Goal: Complete application form

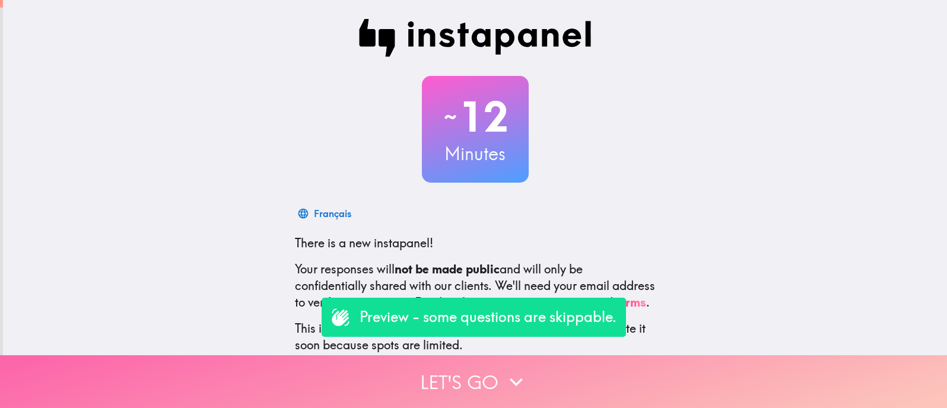
click at [451, 381] on button "Let's go" at bounding box center [473, 381] width 947 height 53
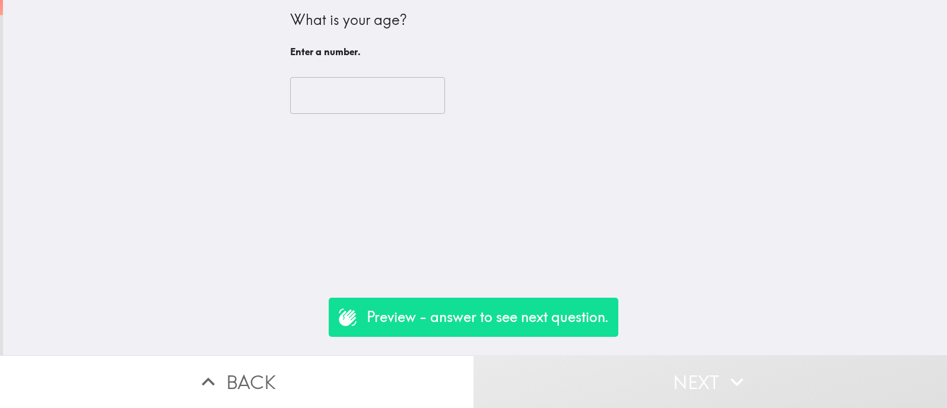
click at [599, 374] on button "Next" at bounding box center [709, 381] width 473 height 53
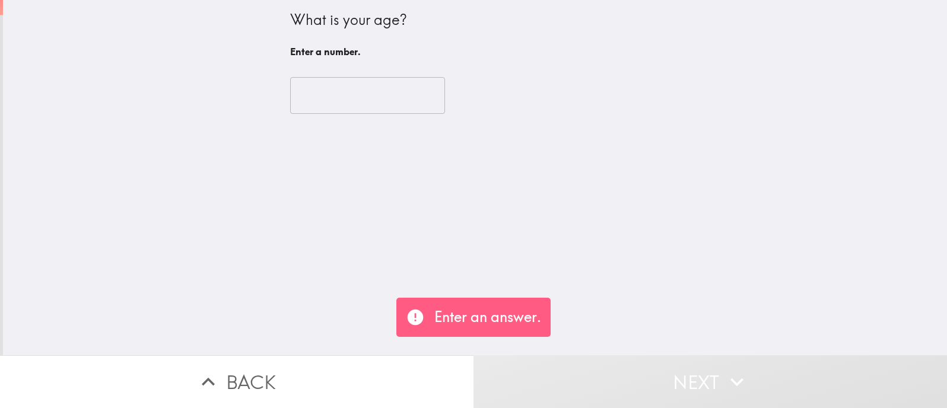
click at [643, 355] on button "Next" at bounding box center [709, 381] width 473 height 53
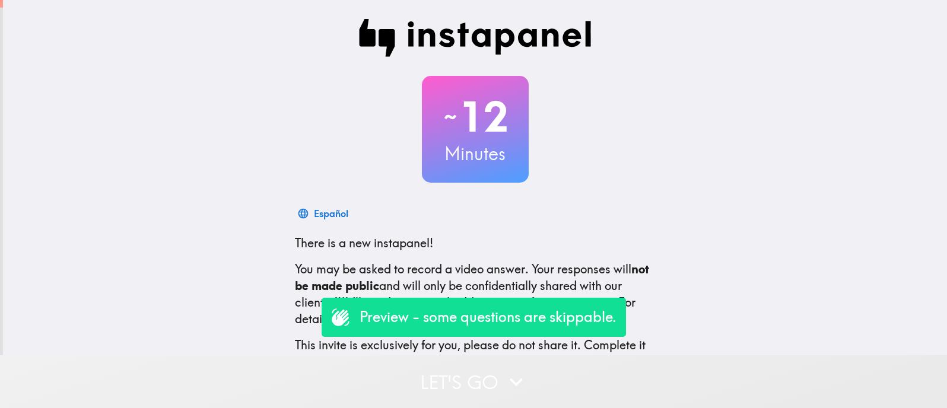
click at [488, 375] on button "Let's go" at bounding box center [473, 381] width 947 height 53
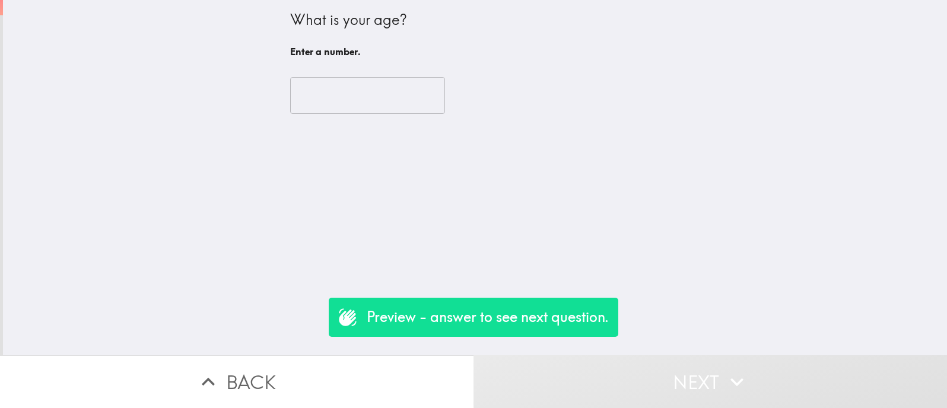
click at [629, 362] on button "Next" at bounding box center [709, 381] width 473 height 53
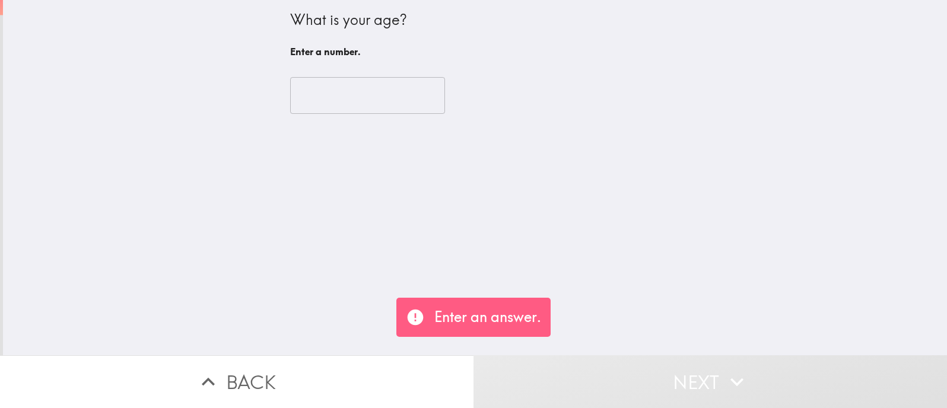
click at [626, 363] on button "Next" at bounding box center [709, 381] width 473 height 53
click at [710, 381] on button "Next" at bounding box center [709, 381] width 473 height 53
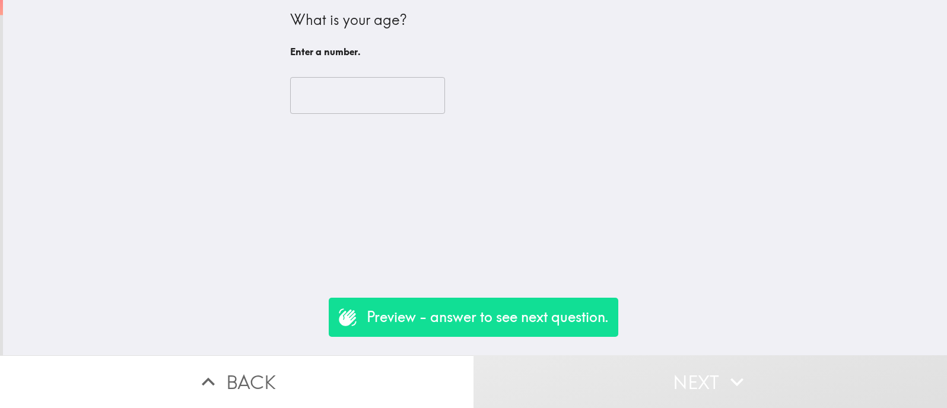
click at [473, 355] on button "Next" at bounding box center [709, 381] width 473 height 53
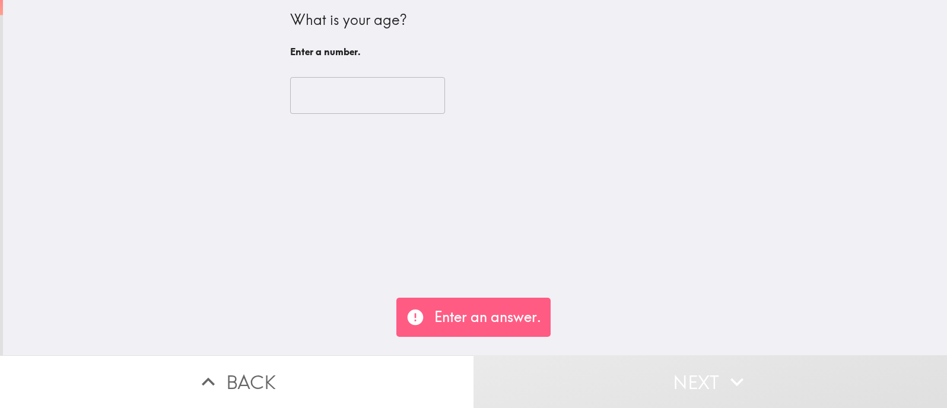
click at [473, 355] on button "Next" at bounding box center [709, 381] width 473 height 53
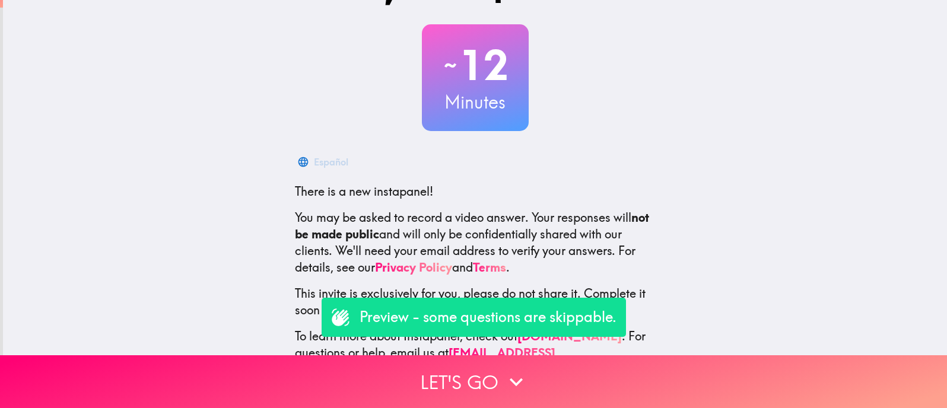
scroll to position [85, 0]
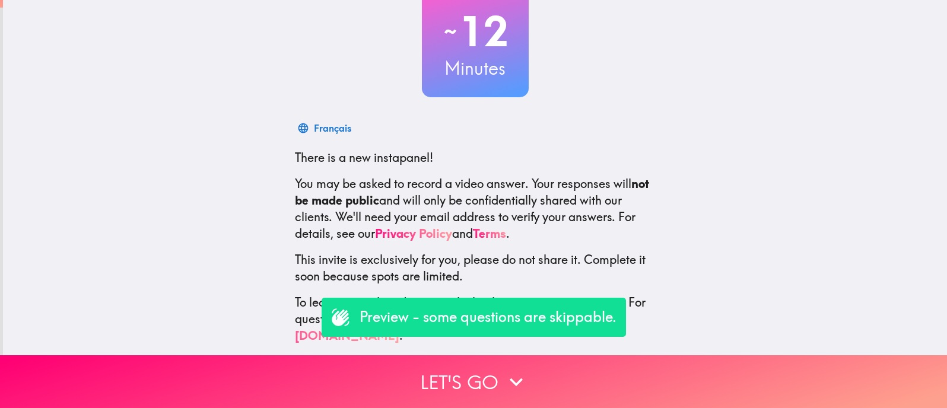
click at [507, 320] on p "Preview - some questions are skippable." at bounding box center [488, 317] width 257 height 20
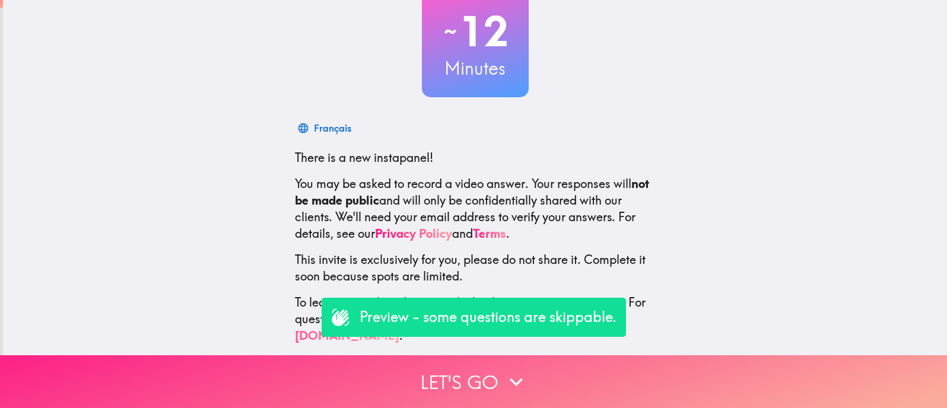
click at [469, 383] on button "Let's go" at bounding box center [473, 381] width 947 height 53
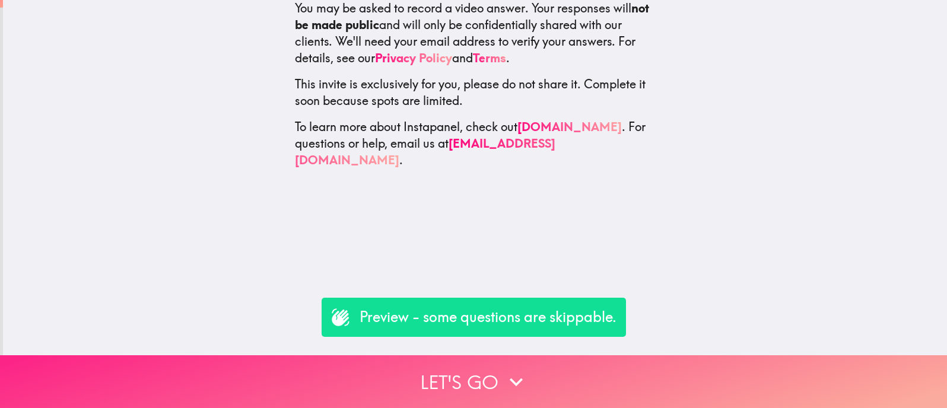
scroll to position [0, 0]
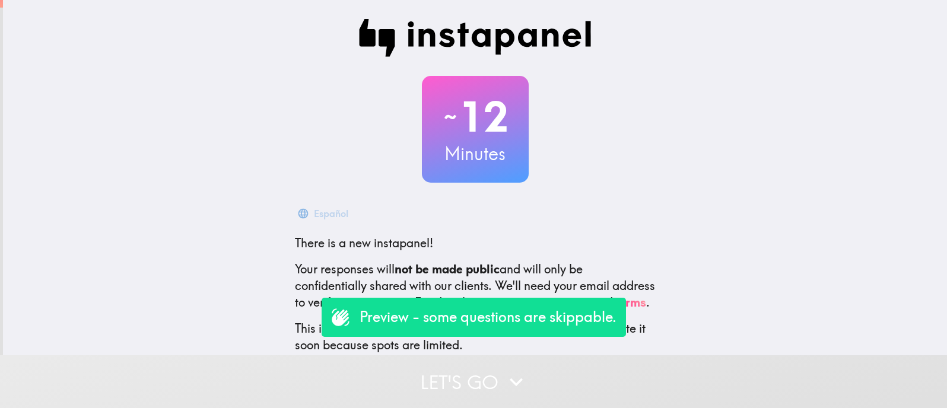
click at [556, 320] on p "Preview - some questions are skippable." at bounding box center [488, 317] width 257 height 20
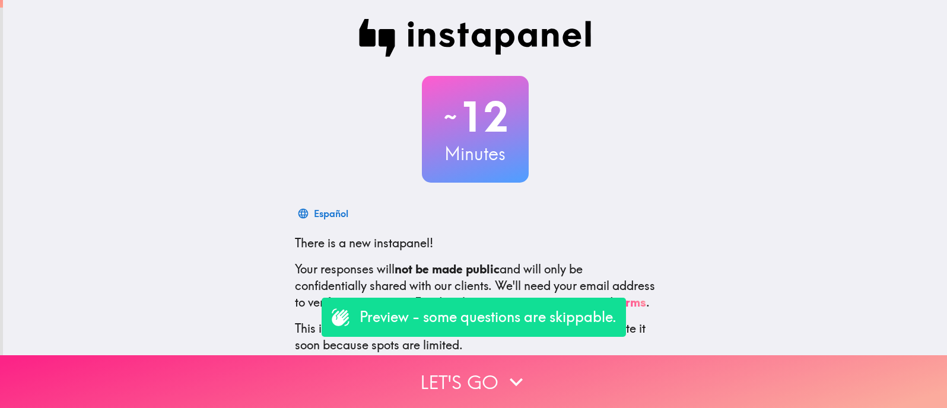
click at [495, 375] on button "Let's go" at bounding box center [473, 381] width 947 height 53
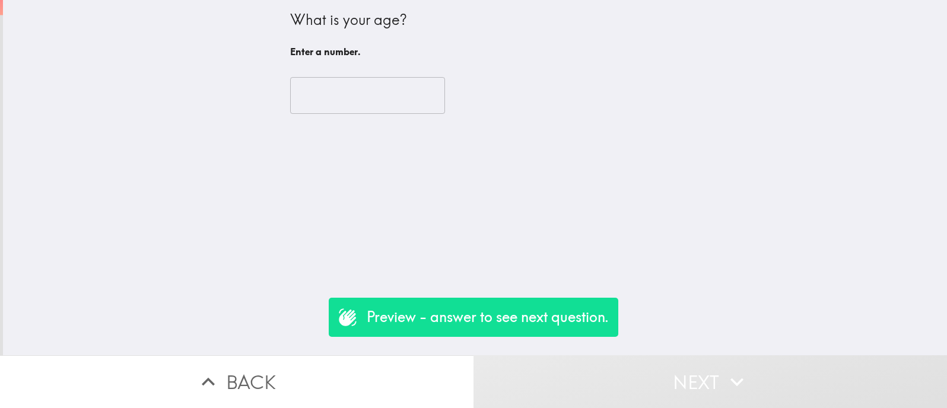
click at [513, 321] on p "Preview - answer to see next question." at bounding box center [488, 317] width 242 height 20
click at [381, 103] on input "number" at bounding box center [367, 95] width 155 height 37
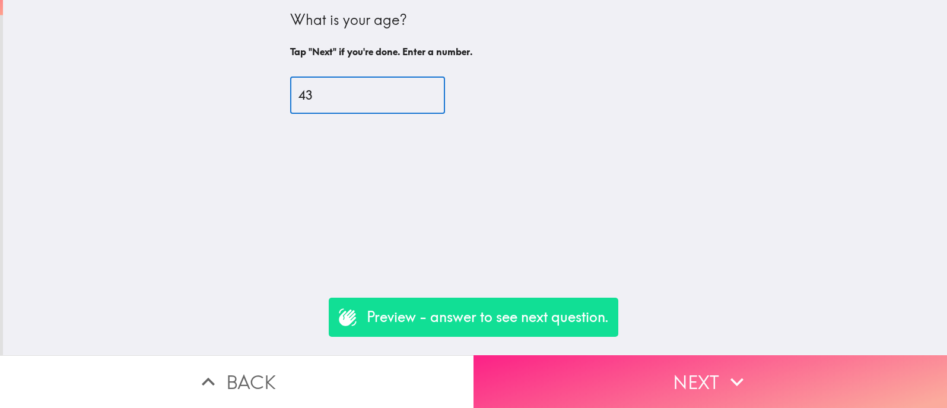
type input "43"
click at [600, 377] on button "Next" at bounding box center [709, 381] width 473 height 53
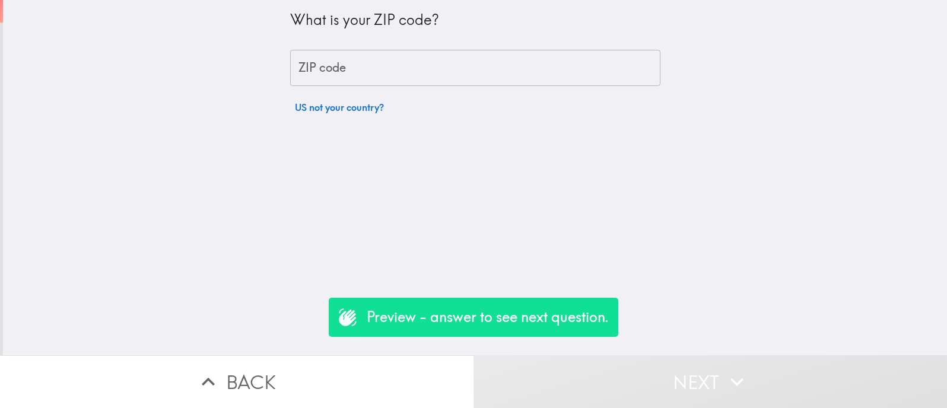
click at [457, 74] on input "ZIP code" at bounding box center [475, 68] width 370 height 37
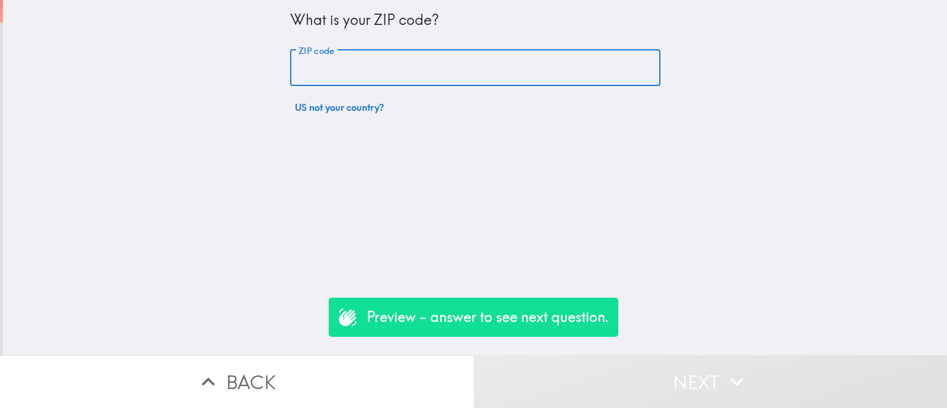
type input "94107"
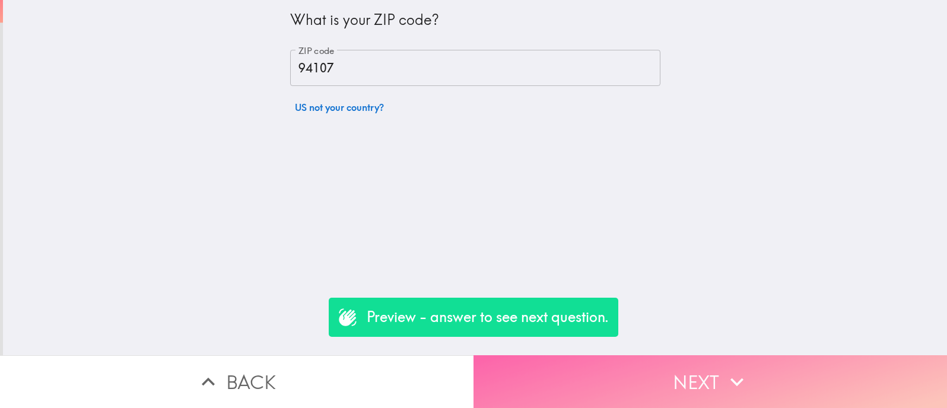
click at [581, 373] on button "Next" at bounding box center [709, 381] width 473 height 53
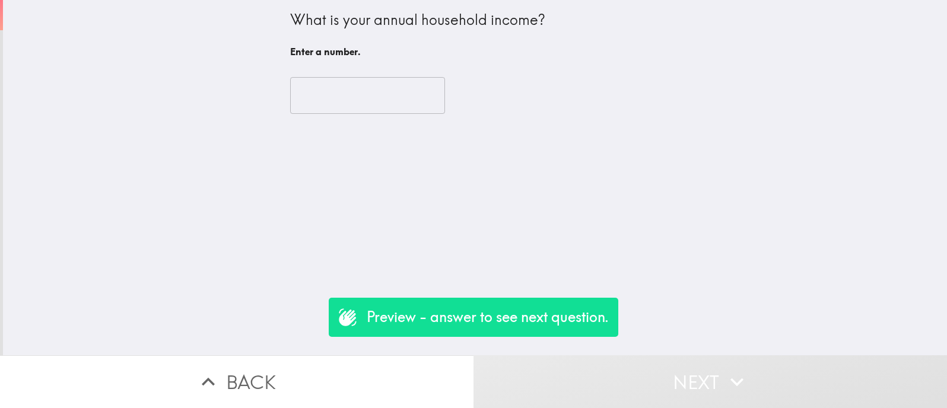
click at [387, 106] on input "number" at bounding box center [367, 95] width 155 height 37
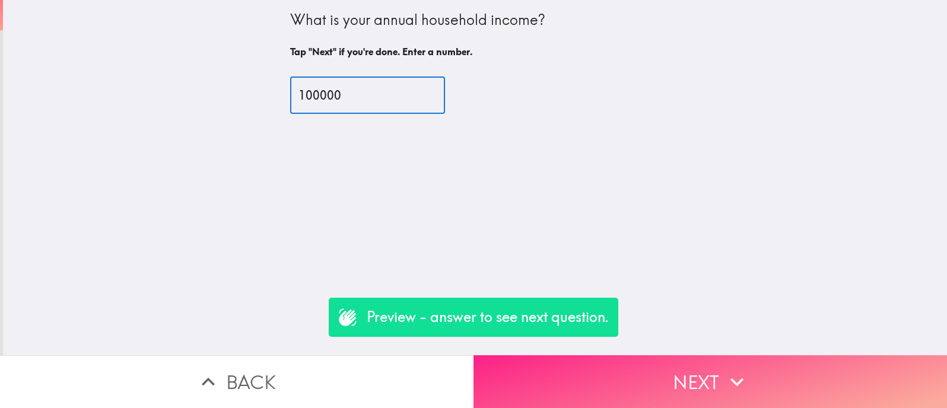
type input "100000"
click at [531, 378] on button "Next" at bounding box center [709, 381] width 473 height 53
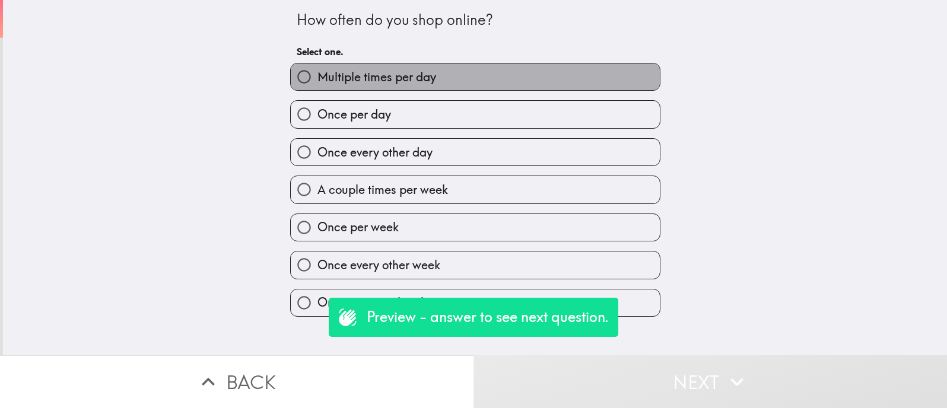
click at [447, 73] on label "Multiple times per day" at bounding box center [475, 76] width 369 height 27
click at [317, 73] on input "Multiple times per day" at bounding box center [304, 76] width 27 height 27
radio input "true"
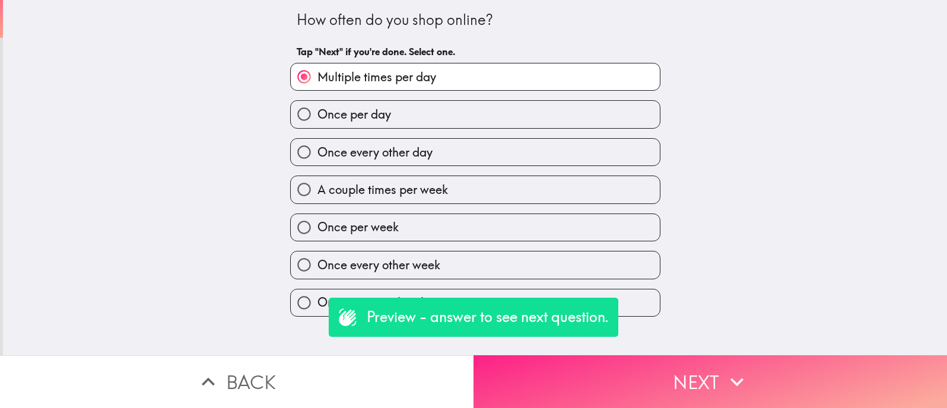
click at [599, 389] on button "Next" at bounding box center [709, 381] width 473 height 53
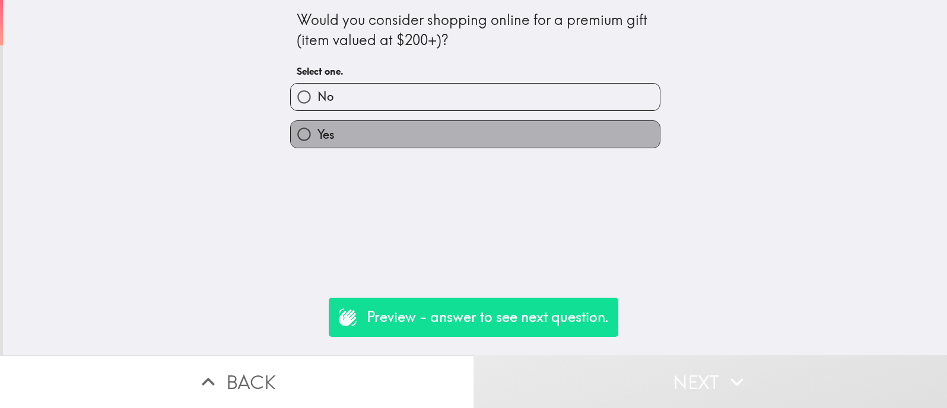
click at [541, 133] on label "Yes" at bounding box center [475, 134] width 369 height 27
click at [317, 133] on input "Yes" at bounding box center [304, 134] width 27 height 27
radio input "true"
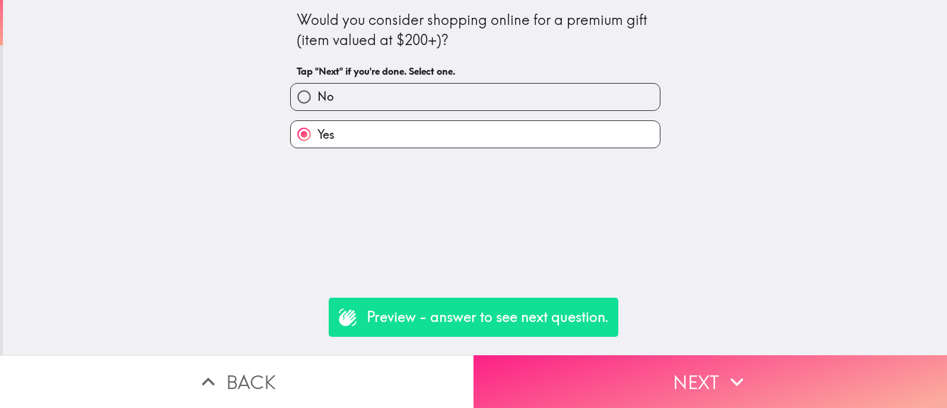
click at [636, 366] on button "Next" at bounding box center [709, 381] width 473 height 53
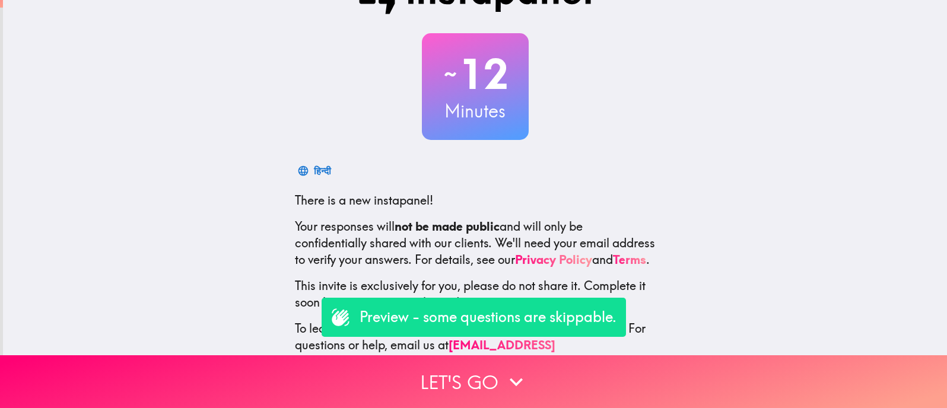
scroll to position [85, 0]
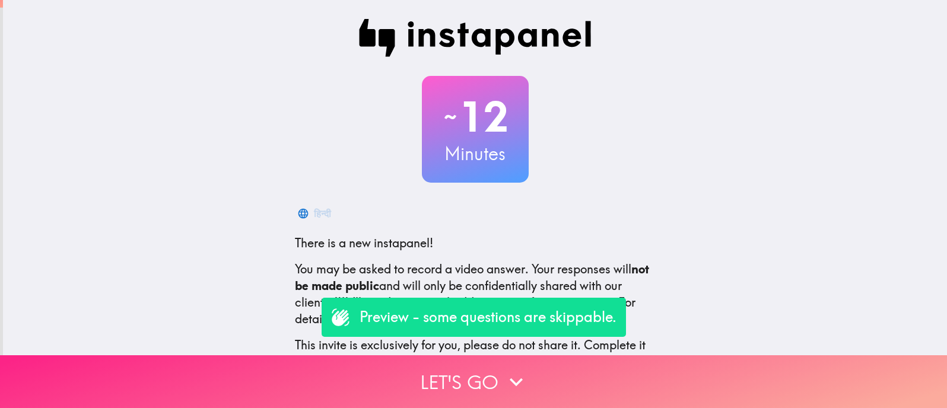
click at [489, 377] on button "Let's go" at bounding box center [473, 381] width 947 height 53
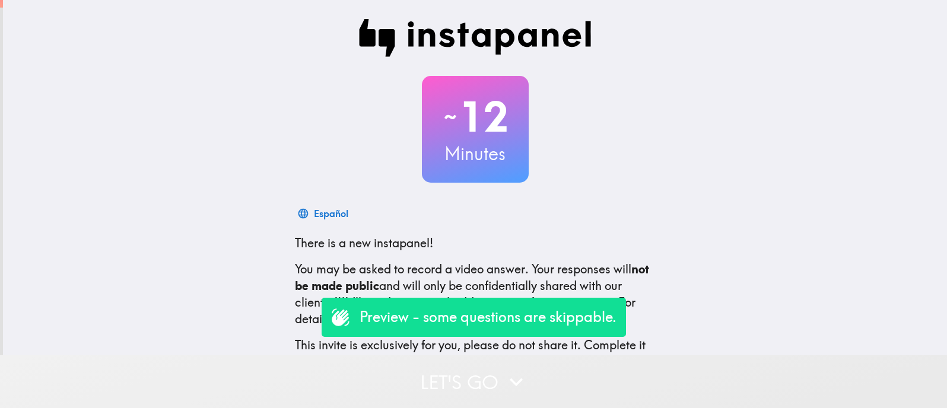
click at [486, 366] on button "Let's go" at bounding box center [473, 381] width 947 height 53
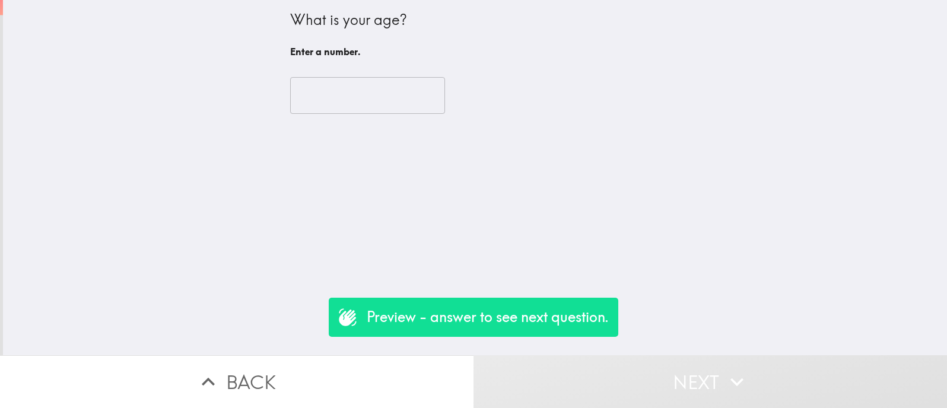
click at [362, 94] on input "number" at bounding box center [367, 95] width 155 height 37
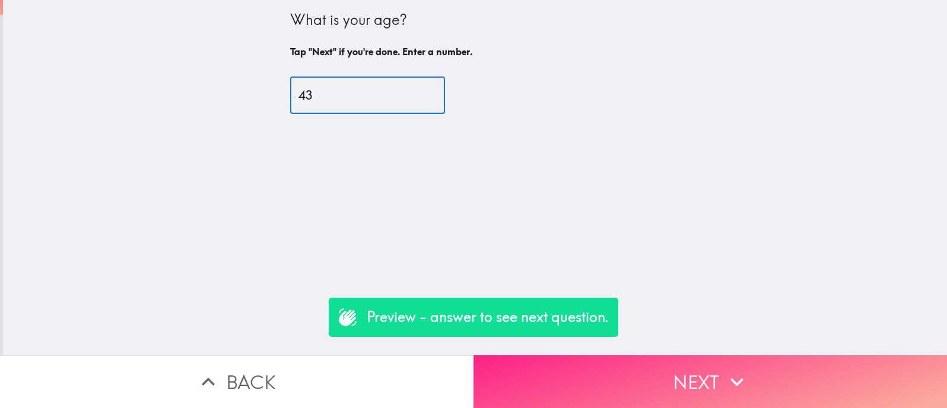
type input "43"
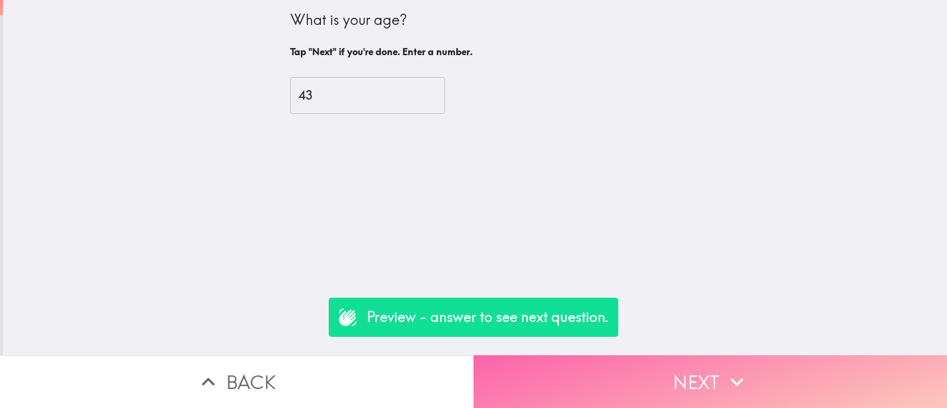
click at [637, 387] on button "Next" at bounding box center [709, 381] width 473 height 53
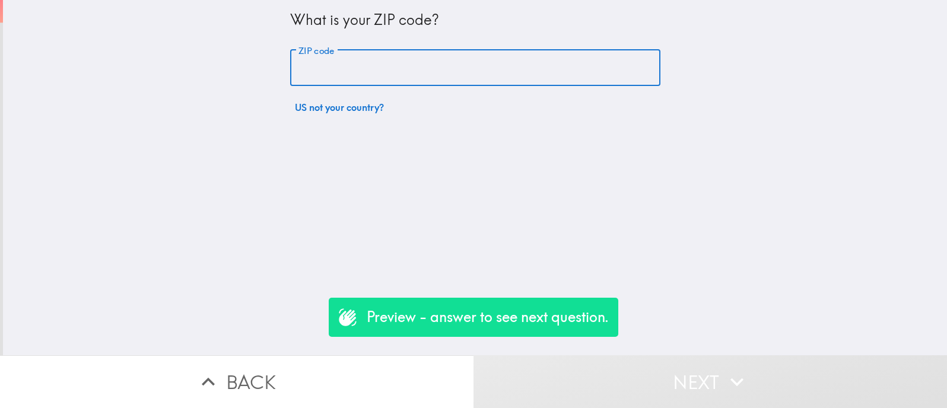
click at [411, 85] on input "ZIP code" at bounding box center [475, 68] width 370 height 37
type input "94107"
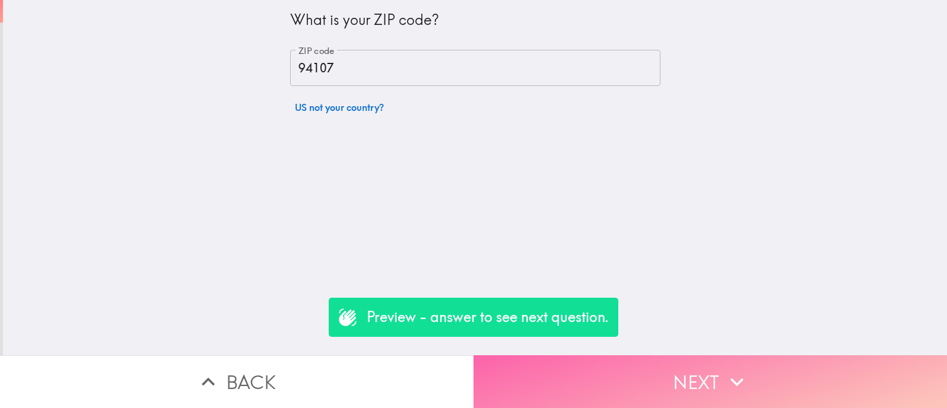
click at [660, 377] on button "Next" at bounding box center [709, 381] width 473 height 53
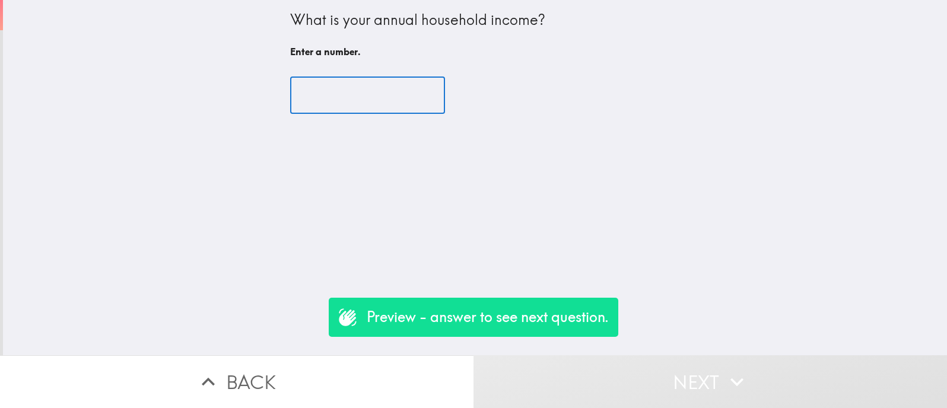
click at [367, 104] on input "number" at bounding box center [367, 95] width 155 height 37
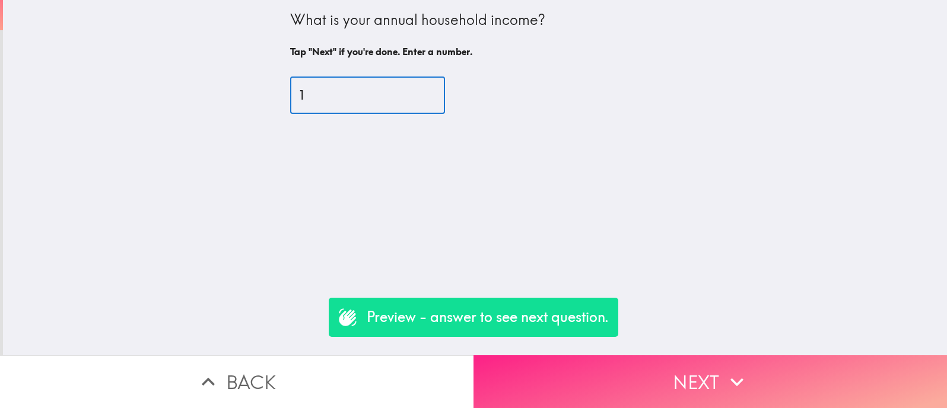
type input "1"
click at [609, 377] on button "Next" at bounding box center [709, 381] width 473 height 53
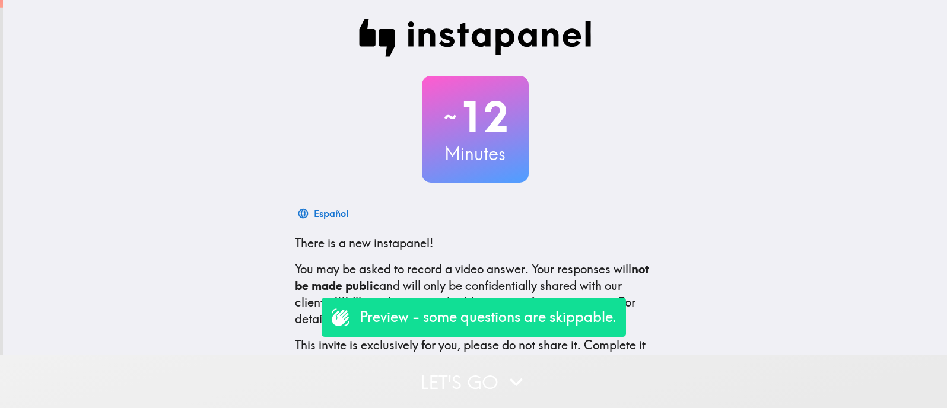
click at [494, 372] on button "Let's go" at bounding box center [473, 381] width 947 height 53
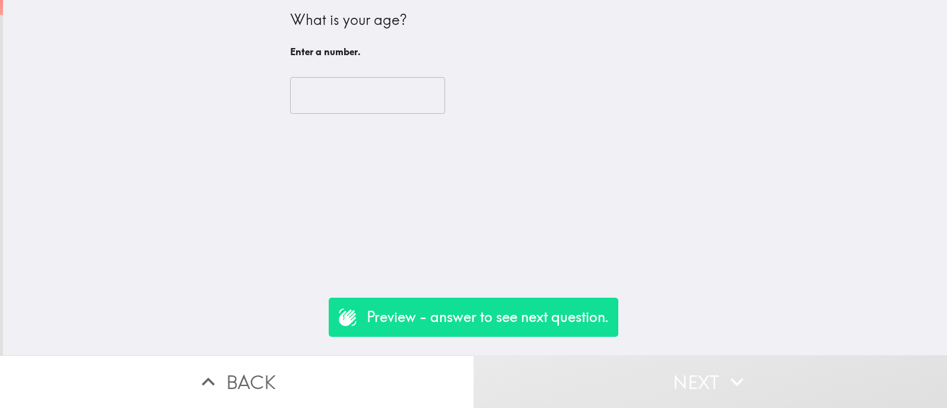
click at [364, 108] on input "number" at bounding box center [367, 95] width 155 height 37
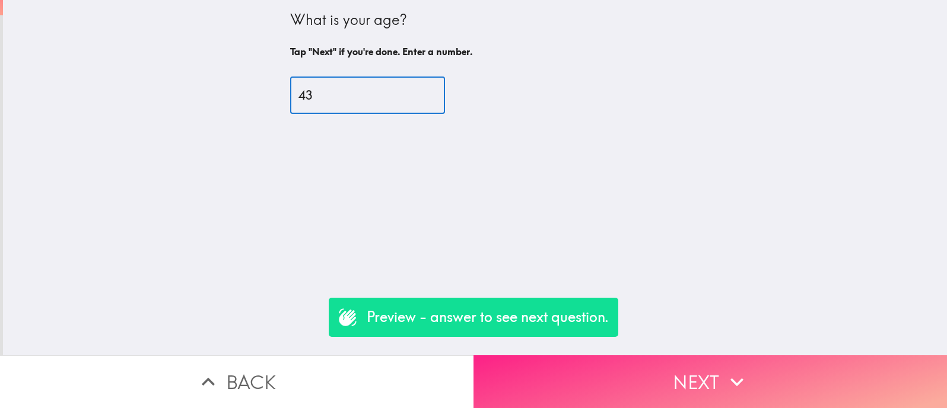
type input "43"
click at [638, 380] on button "Next" at bounding box center [709, 381] width 473 height 53
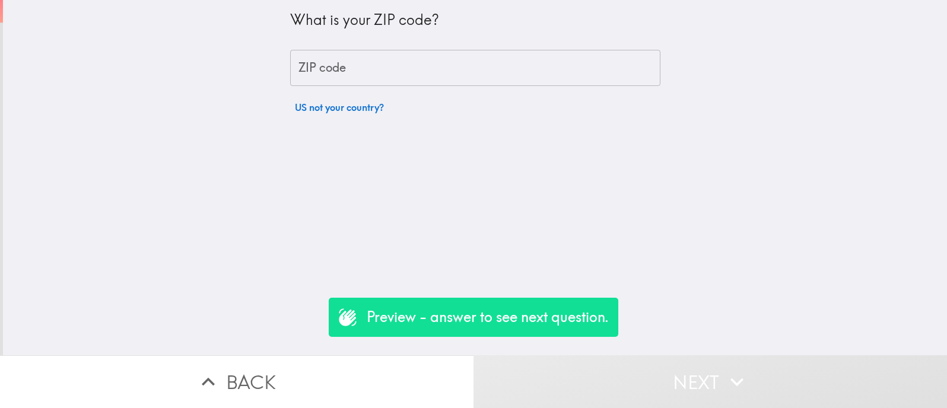
click at [348, 74] on input "ZIP code" at bounding box center [475, 68] width 370 height 37
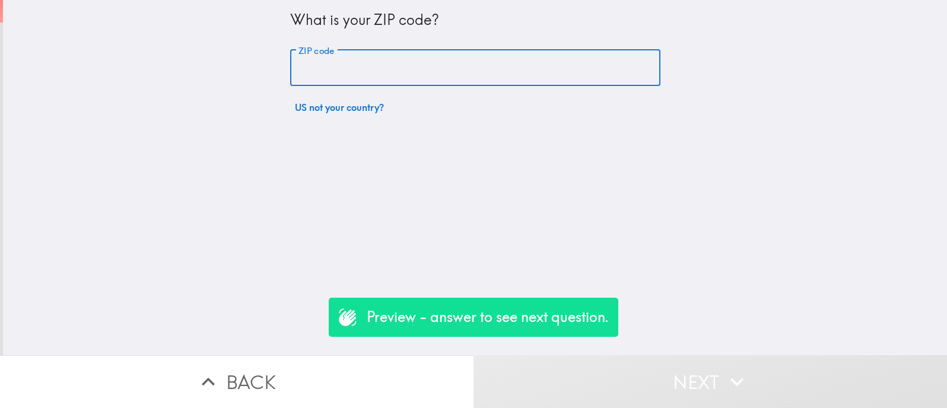
type input "94107"
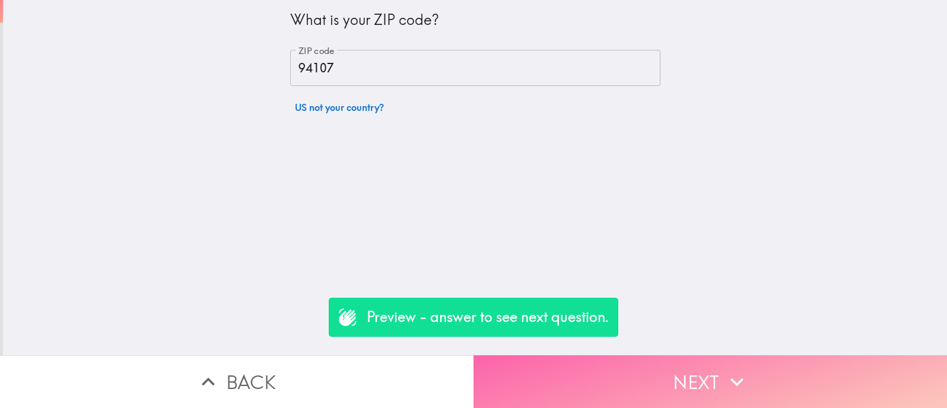
click at [616, 387] on button "Next" at bounding box center [709, 381] width 473 height 53
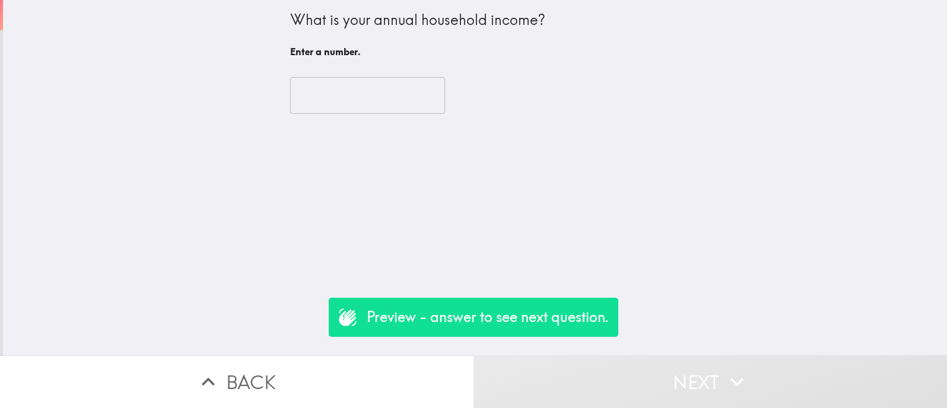
click at [326, 93] on input "number" at bounding box center [367, 95] width 155 height 37
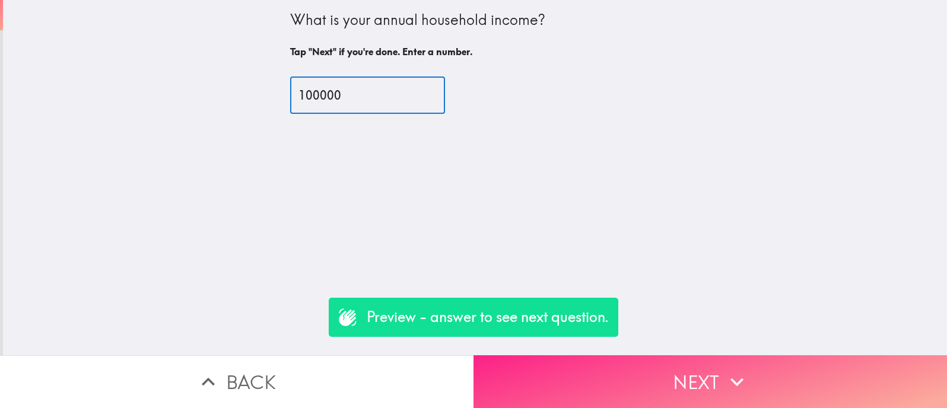
type input "100000"
click at [669, 386] on button "Next" at bounding box center [709, 381] width 473 height 53
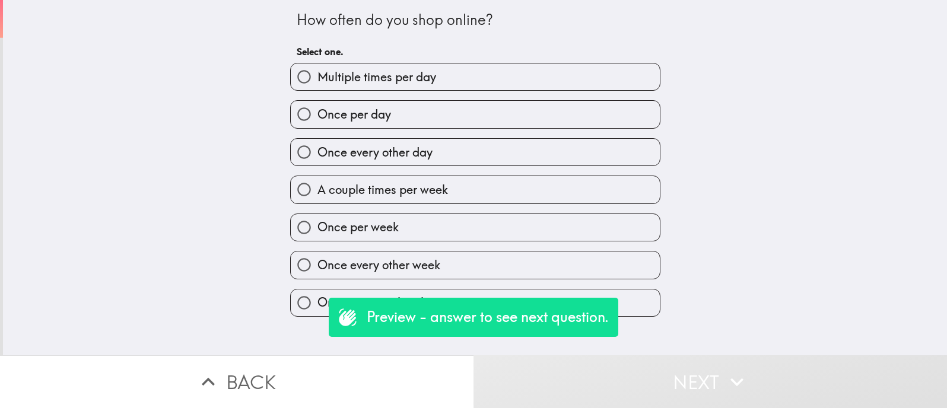
click at [540, 127] on label "Once per day" at bounding box center [475, 114] width 369 height 27
click at [317, 127] on input "Once per day" at bounding box center [304, 114] width 27 height 27
radio input "true"
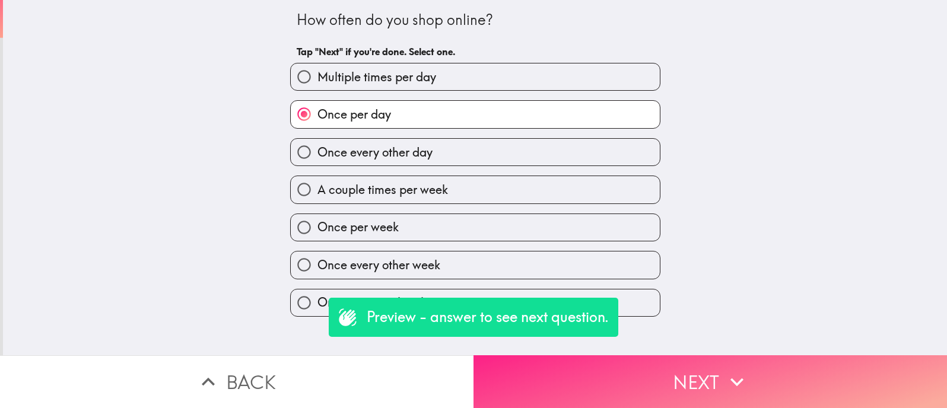
click at [629, 371] on button "Next" at bounding box center [709, 381] width 473 height 53
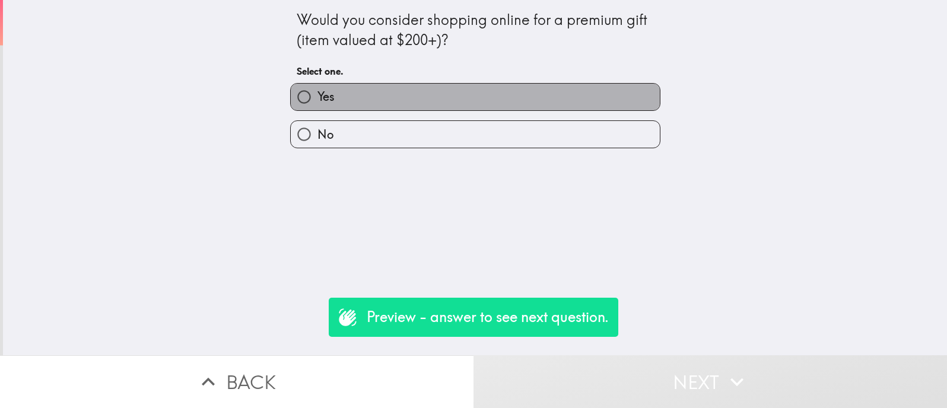
click at [560, 86] on label "Yes" at bounding box center [475, 97] width 369 height 27
click at [317, 86] on input "Yes" at bounding box center [304, 97] width 27 height 27
radio input "true"
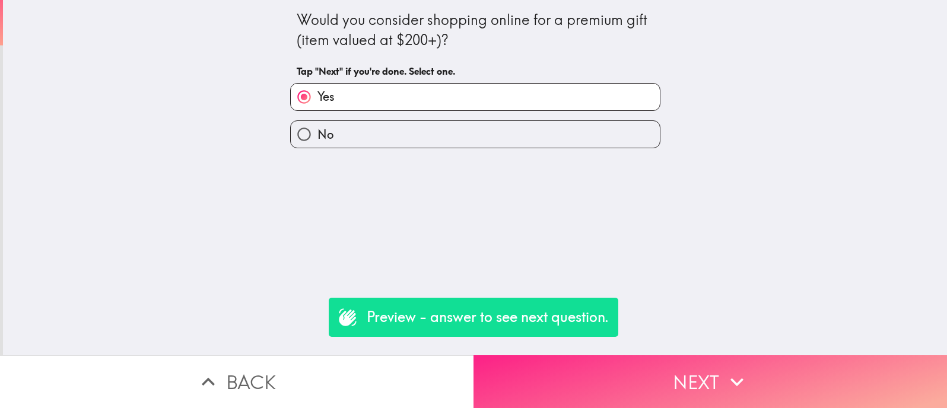
click at [685, 373] on button "Next" at bounding box center [709, 381] width 473 height 53
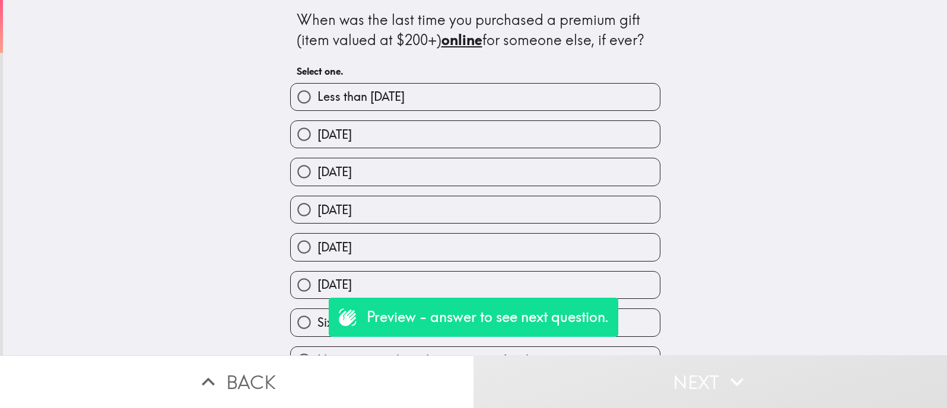
click at [473, 101] on label "Less than [DATE]" at bounding box center [475, 97] width 369 height 27
click at [317, 101] on input "Less than [DATE]" at bounding box center [304, 97] width 27 height 27
radio input "true"
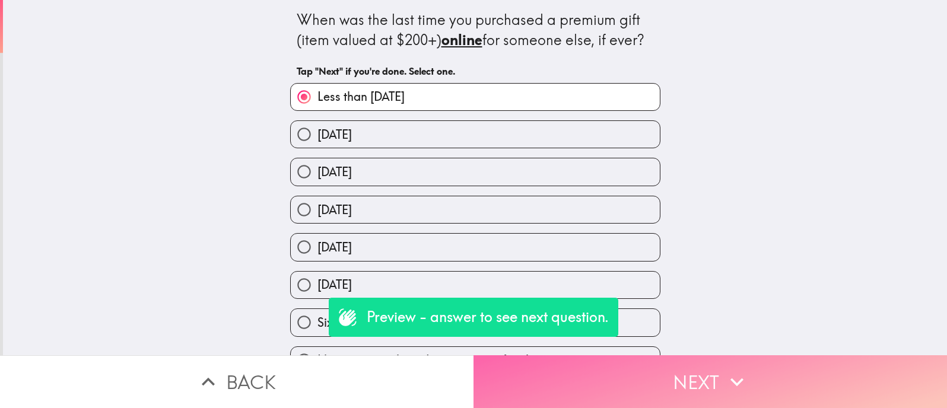
click at [597, 368] on button "Next" at bounding box center [709, 381] width 473 height 53
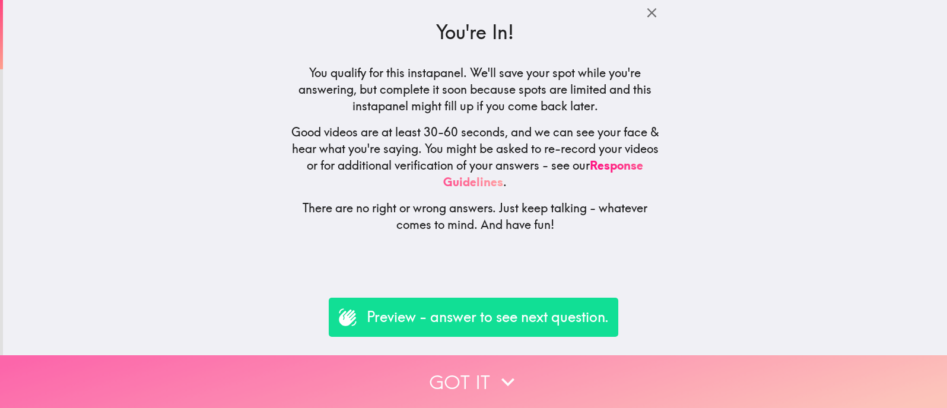
click at [486, 373] on button "Got it" at bounding box center [473, 381] width 947 height 53
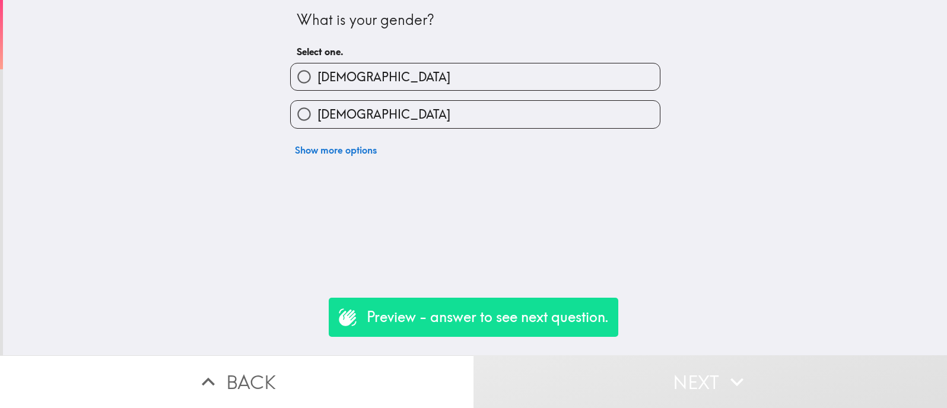
click at [497, 125] on label "[DEMOGRAPHIC_DATA]" at bounding box center [475, 114] width 369 height 27
click at [317, 125] on input "[DEMOGRAPHIC_DATA]" at bounding box center [304, 114] width 27 height 27
radio input "true"
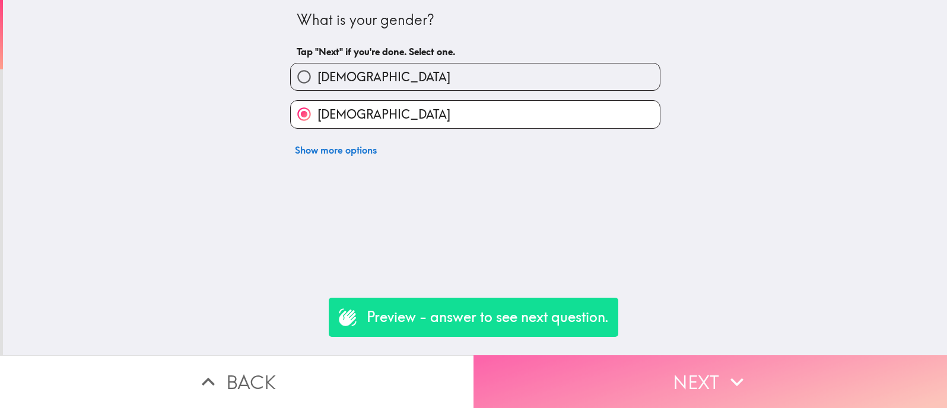
click at [619, 382] on button "Next" at bounding box center [709, 381] width 473 height 53
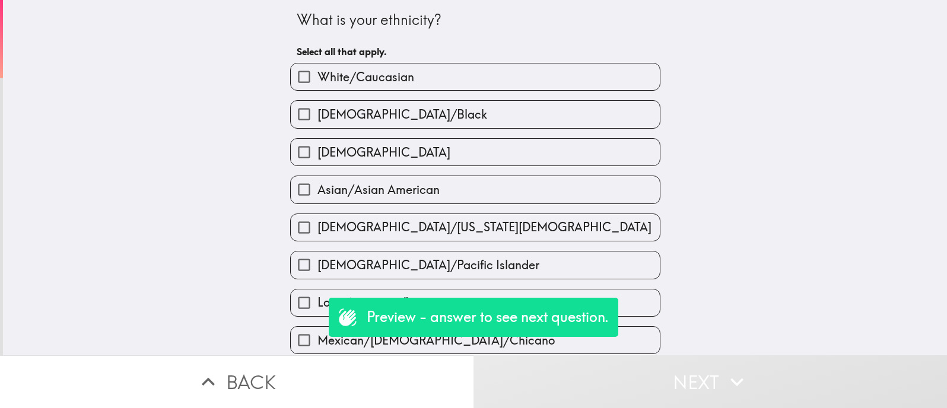
click at [552, 158] on label "[DEMOGRAPHIC_DATA]" at bounding box center [475, 152] width 369 height 27
click at [317, 158] on input "[DEMOGRAPHIC_DATA]" at bounding box center [304, 152] width 27 height 27
checkbox input "true"
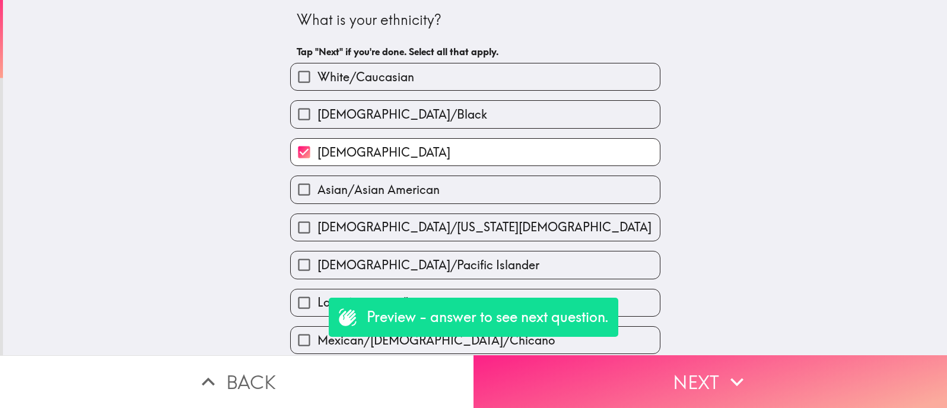
click at [622, 367] on button "Next" at bounding box center [709, 381] width 473 height 53
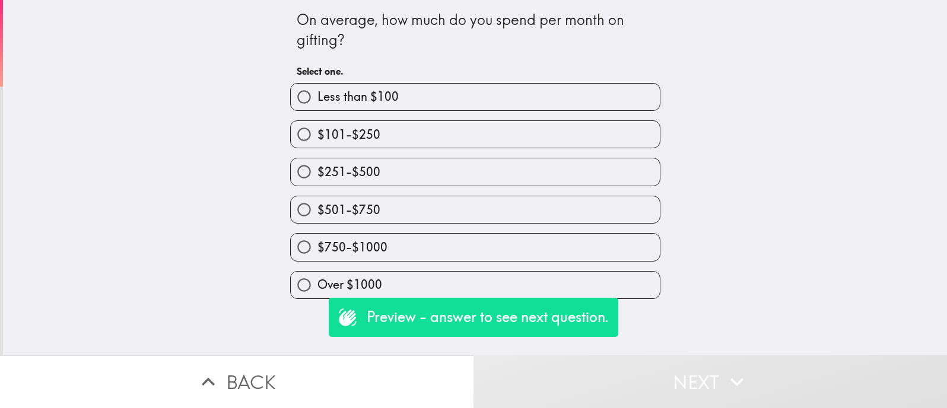
click at [556, 139] on label "$101-$250" at bounding box center [475, 134] width 369 height 27
click at [317, 139] on input "$101-$250" at bounding box center [304, 134] width 27 height 27
radio input "true"
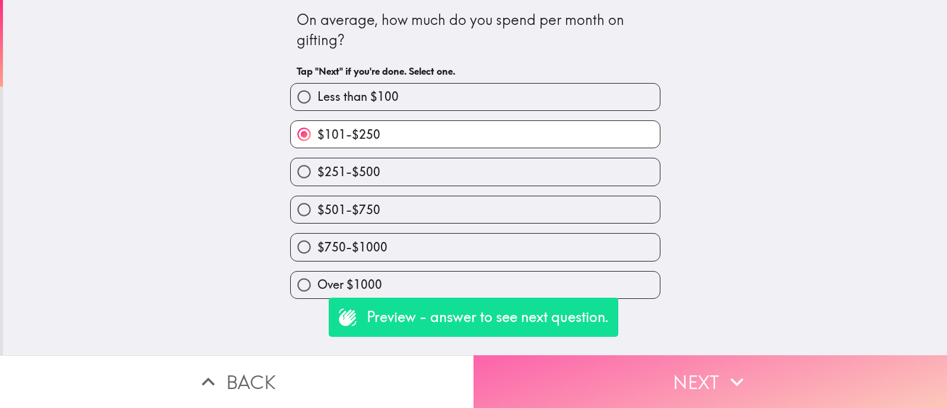
click at [679, 385] on button "Next" at bounding box center [709, 381] width 473 height 53
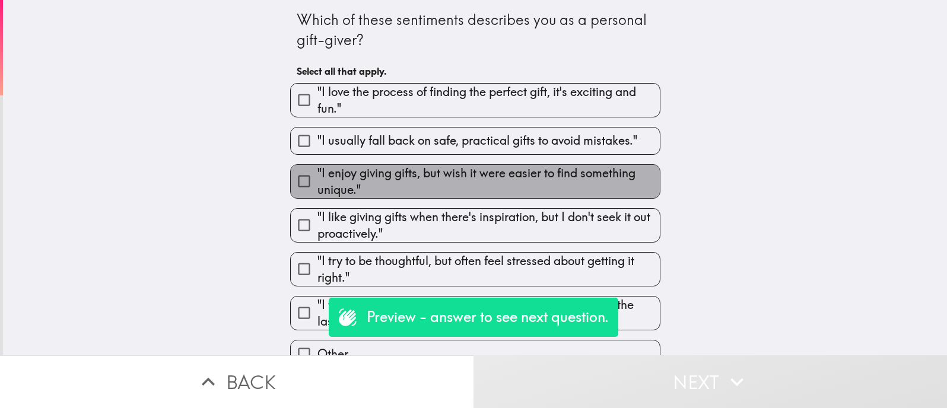
click at [527, 184] on span ""I enjoy giving gifts, but wish it were easier to find something unique."" at bounding box center [488, 181] width 342 height 33
click at [317, 184] on input ""I enjoy giving gifts, but wish it were easier to find something unique."" at bounding box center [304, 181] width 27 height 27
checkbox input "true"
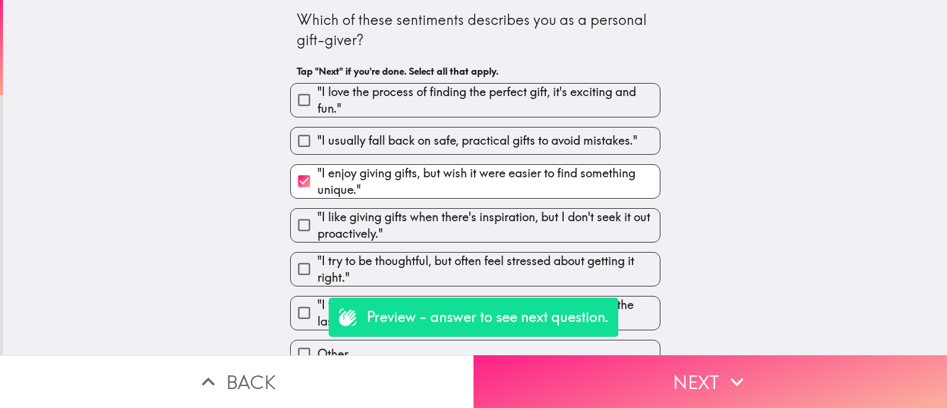
click at [645, 373] on button "Next" at bounding box center [709, 381] width 473 height 53
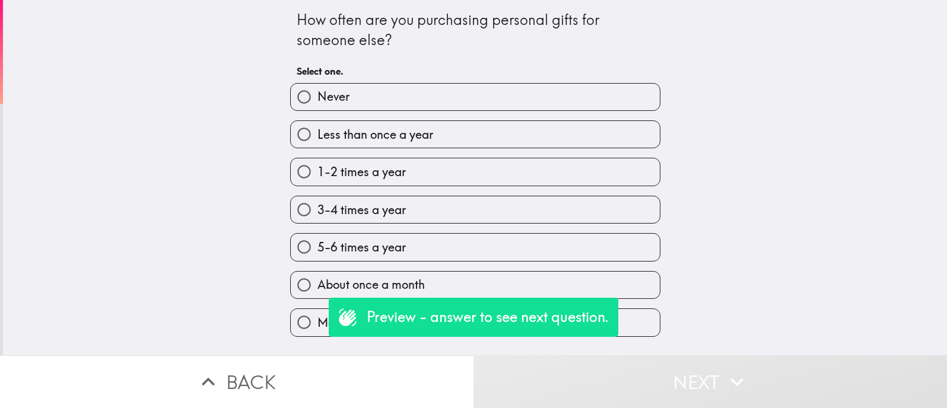
click at [568, 173] on label "1-2 times a year" at bounding box center [475, 171] width 369 height 27
click at [317, 173] on input "1-2 times a year" at bounding box center [304, 171] width 27 height 27
radio input "true"
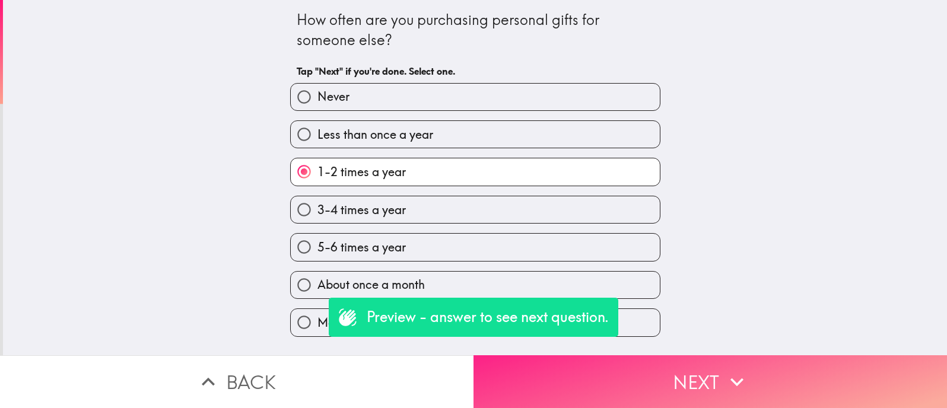
click at [639, 355] on button "Next" at bounding box center [709, 381] width 473 height 53
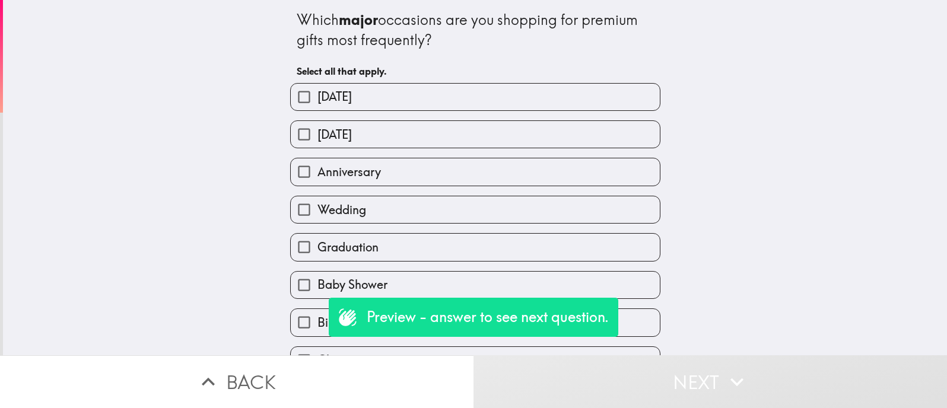
click at [589, 193] on div "Wedding" at bounding box center [471, 204] width 380 height 37
click at [584, 176] on label "Anniversary" at bounding box center [475, 171] width 369 height 27
click at [317, 176] on input "Anniversary" at bounding box center [304, 171] width 27 height 27
checkbox input "true"
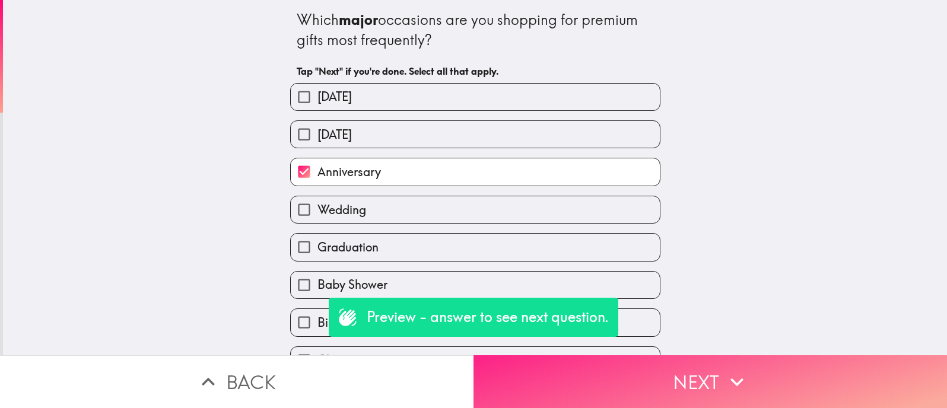
click at [708, 383] on button "Next" at bounding box center [709, 381] width 473 height 53
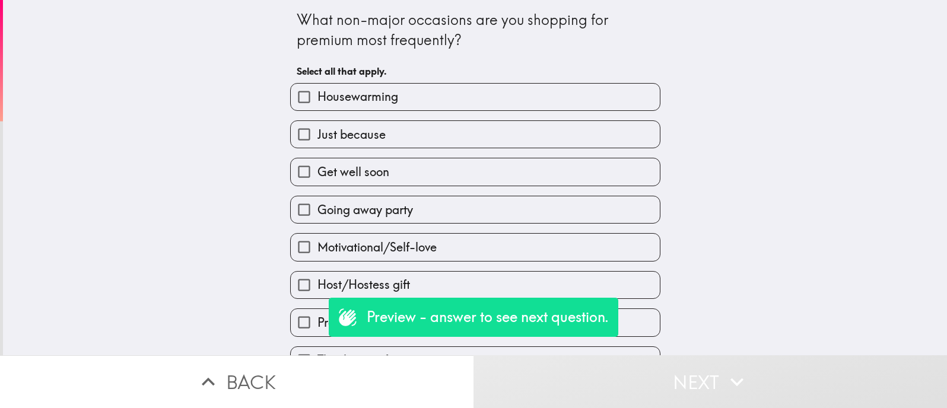
click at [551, 96] on label "Housewarming" at bounding box center [475, 97] width 369 height 27
click at [317, 96] on input "Housewarming" at bounding box center [304, 97] width 27 height 27
checkbox input "true"
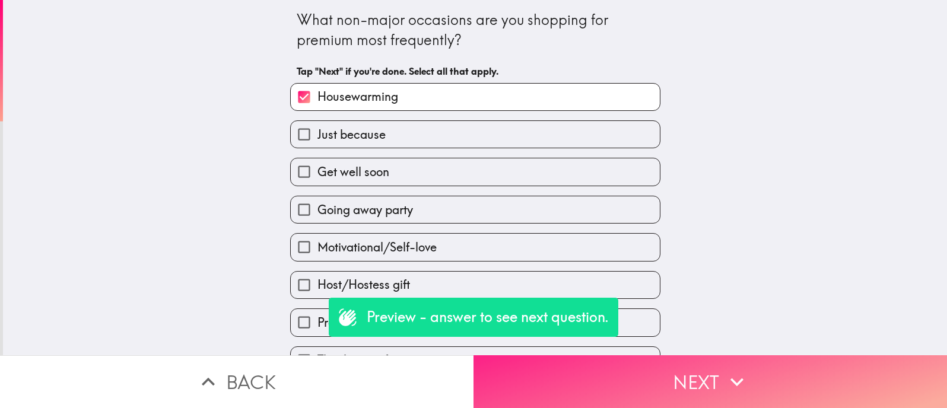
click at [662, 371] on button "Next" at bounding box center [709, 381] width 473 height 53
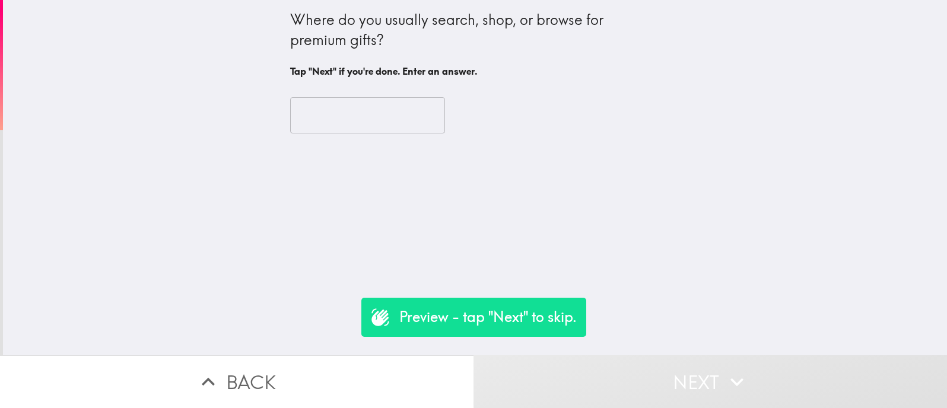
click at [376, 118] on input "text" at bounding box center [367, 115] width 155 height 37
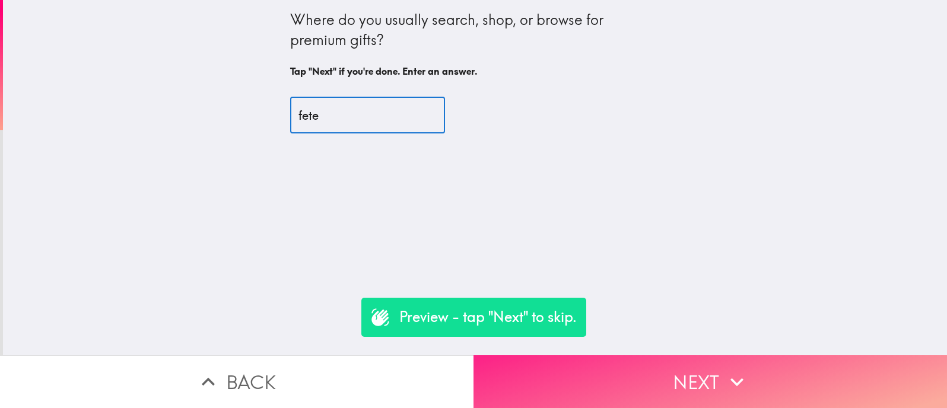
type input "fete"
click at [628, 370] on button "Next" at bounding box center [709, 381] width 473 height 53
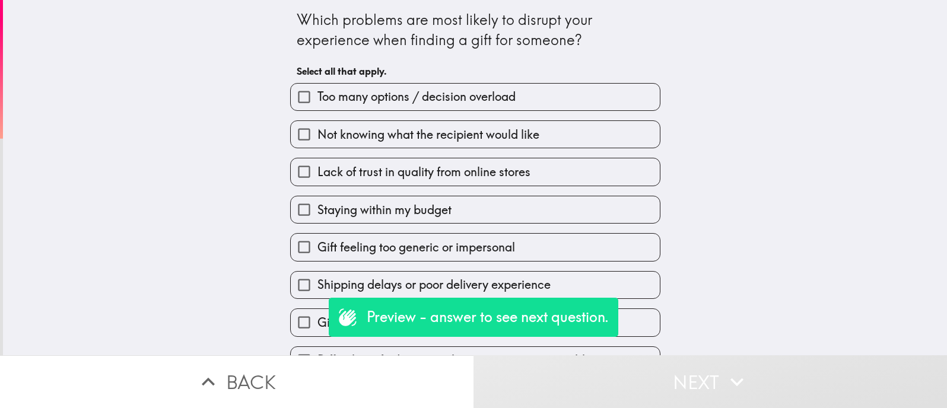
click at [536, 106] on label "Too many options / decision overload" at bounding box center [475, 97] width 369 height 27
click at [317, 106] on input "Too many options / decision overload" at bounding box center [304, 97] width 27 height 27
checkbox input "true"
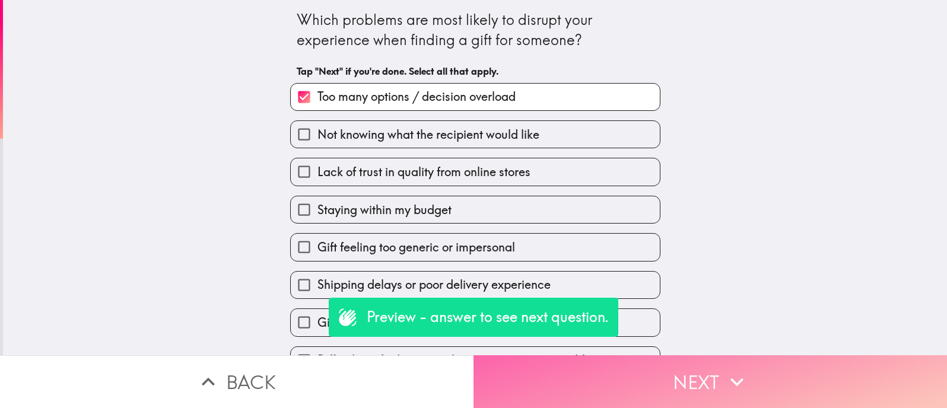
click at [644, 360] on button "Next" at bounding box center [709, 381] width 473 height 53
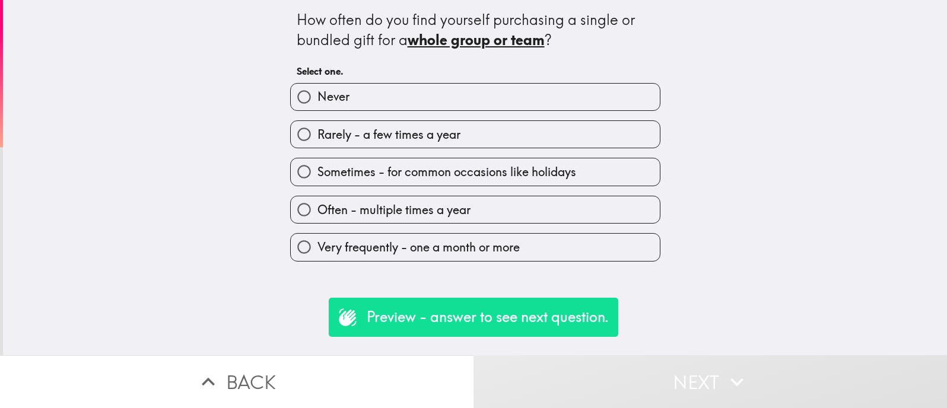
click at [527, 130] on label "Rarely - a few times a year" at bounding box center [475, 134] width 369 height 27
click at [317, 130] on input "Rarely - a few times a year" at bounding box center [304, 134] width 27 height 27
radio input "true"
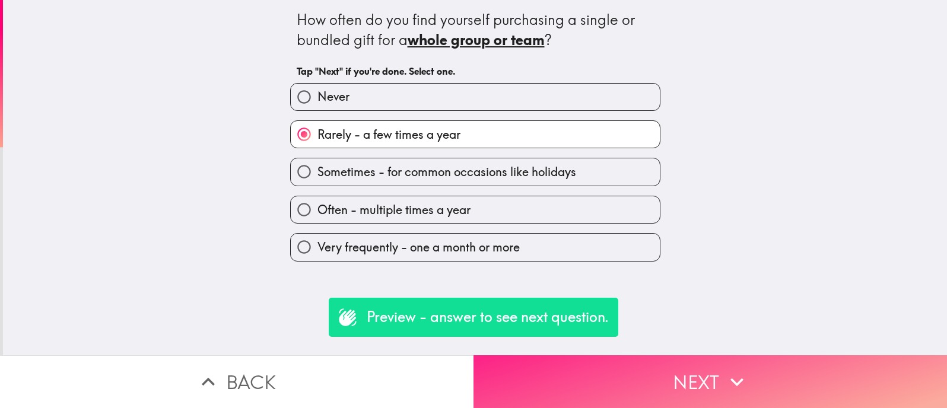
click at [634, 390] on button "Next" at bounding box center [709, 381] width 473 height 53
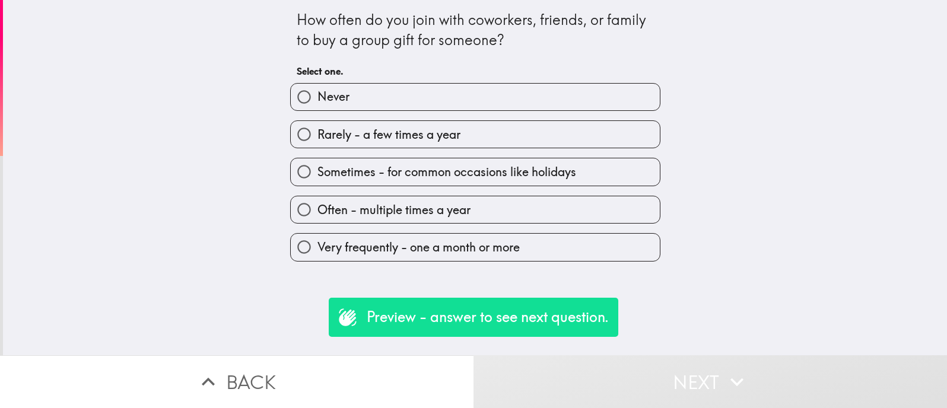
click at [489, 148] on label "Rarely - a few times a year" at bounding box center [475, 134] width 369 height 27
click at [317, 148] on input "Rarely - a few times a year" at bounding box center [304, 134] width 27 height 27
radio input "true"
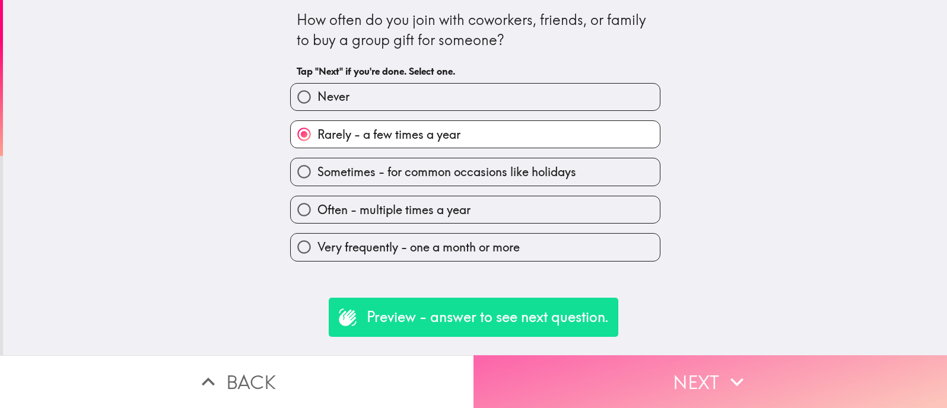
click at [622, 370] on button "Next" at bounding box center [709, 381] width 473 height 53
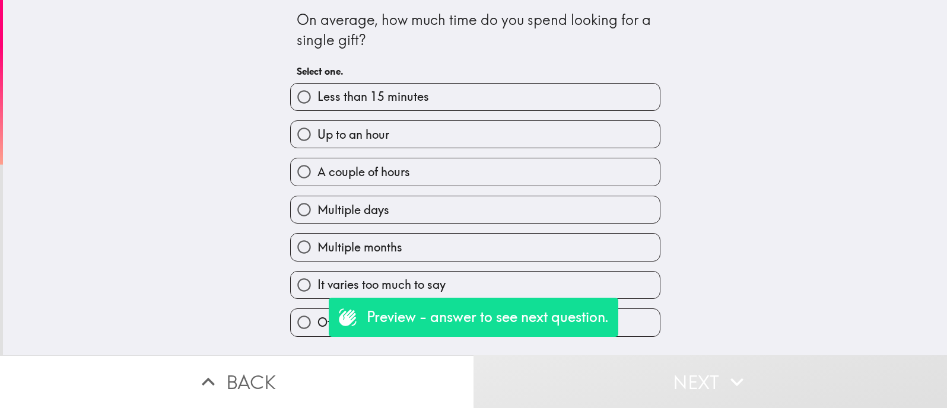
click at [483, 156] on div "A couple of hours" at bounding box center [471, 166] width 380 height 37
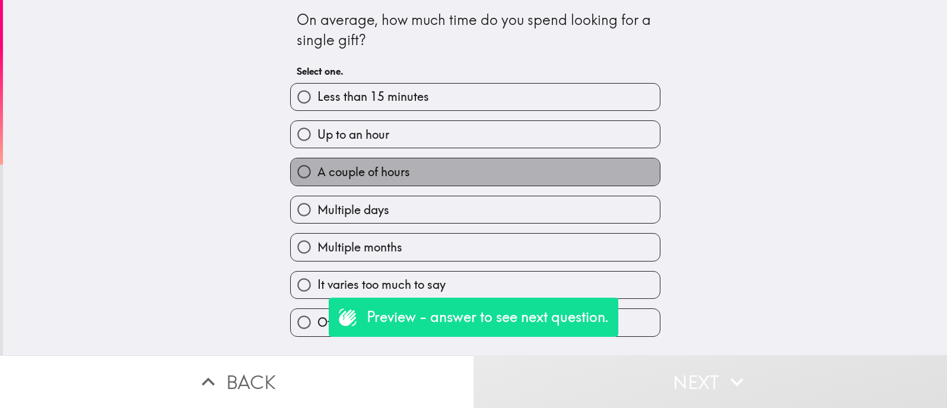
click at [482, 166] on label "A couple of hours" at bounding box center [475, 171] width 369 height 27
click at [317, 166] on input "A couple of hours" at bounding box center [304, 171] width 27 height 27
radio input "true"
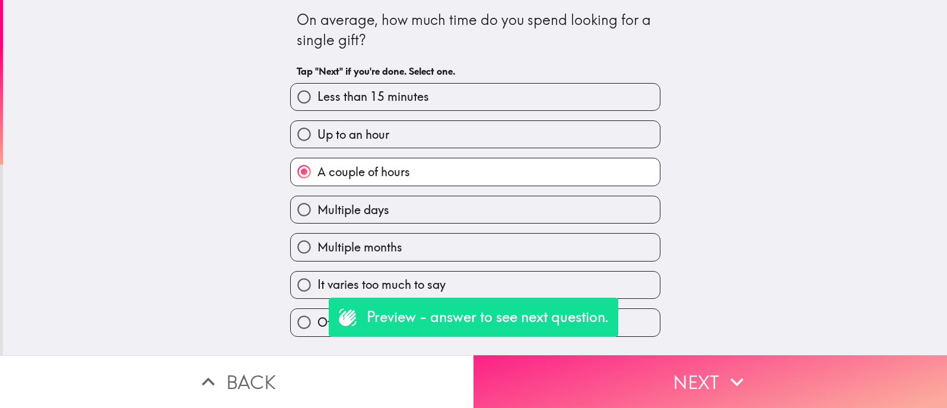
click at [724, 374] on icon "button" at bounding box center [737, 382] width 26 height 26
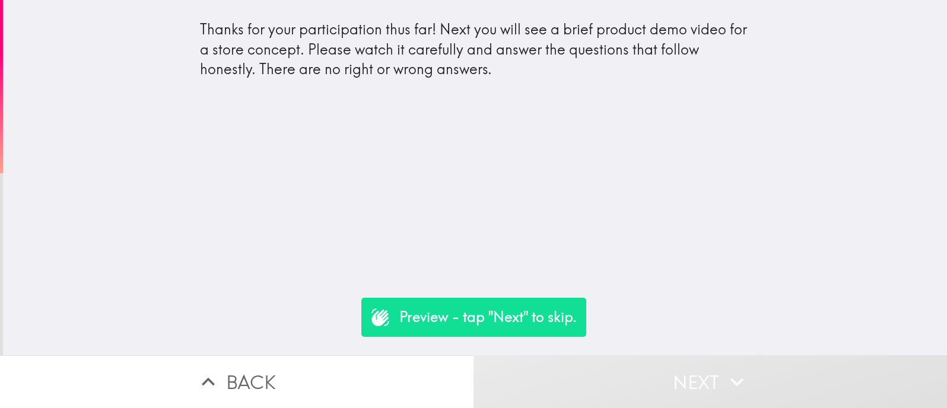
click at [542, 313] on p "Preview - tap "Next" to skip." at bounding box center [487, 317] width 177 height 20
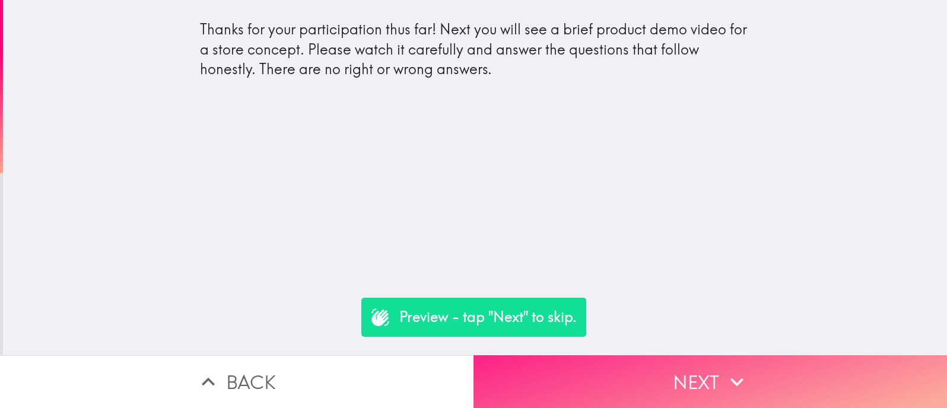
click at [656, 367] on button "Next" at bounding box center [709, 381] width 473 height 53
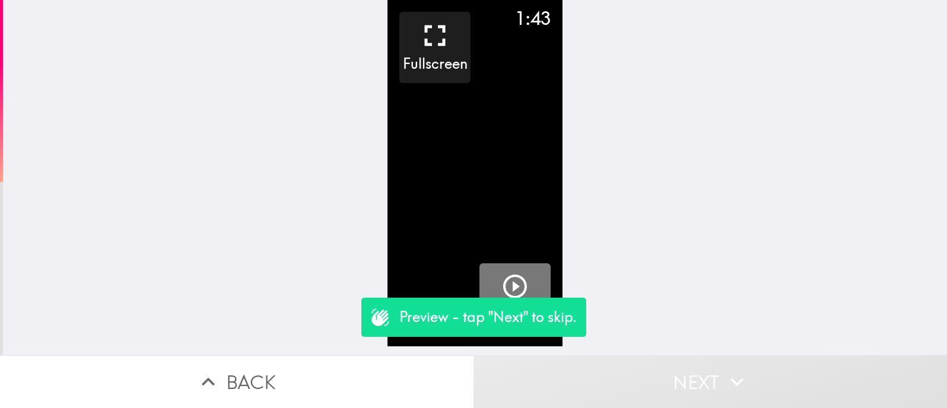
click at [511, 287] on icon "button" at bounding box center [515, 286] width 28 height 28
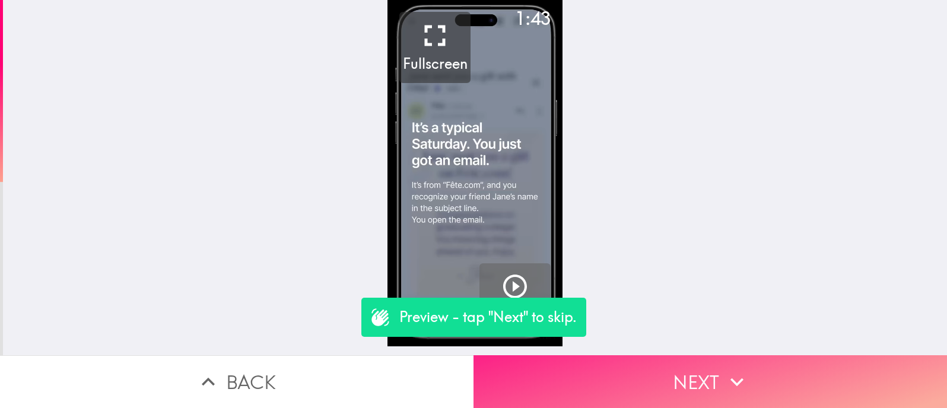
click at [678, 376] on button "Next" at bounding box center [709, 381] width 473 height 53
